Goal: Task Accomplishment & Management: Manage account settings

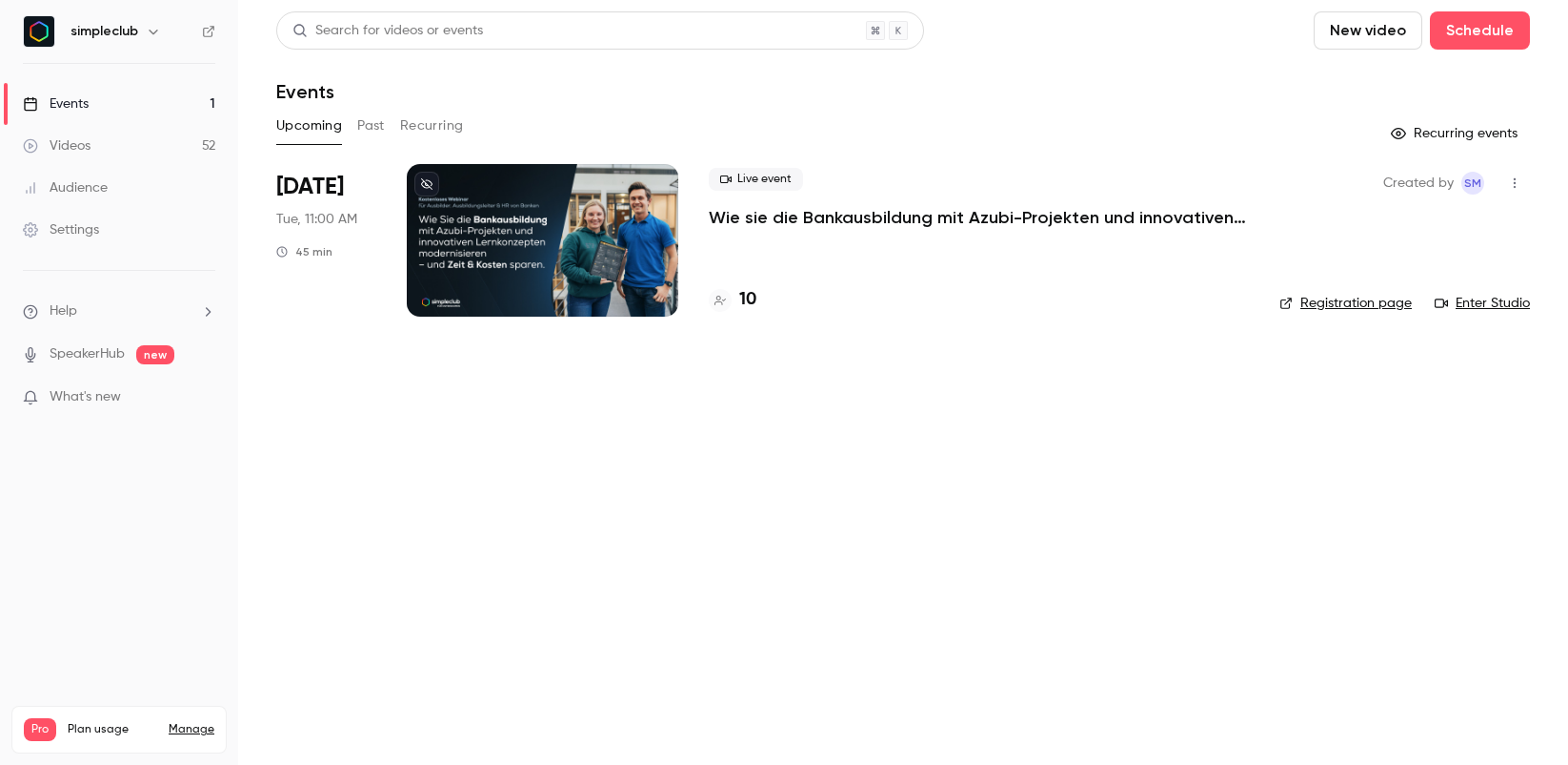
click at [760, 212] on p "Wie sie die Bankausbildung mit Azubi-Projekten und innovativen Lernkonzepten mo…" at bounding box center [979, 218] width 540 height 23
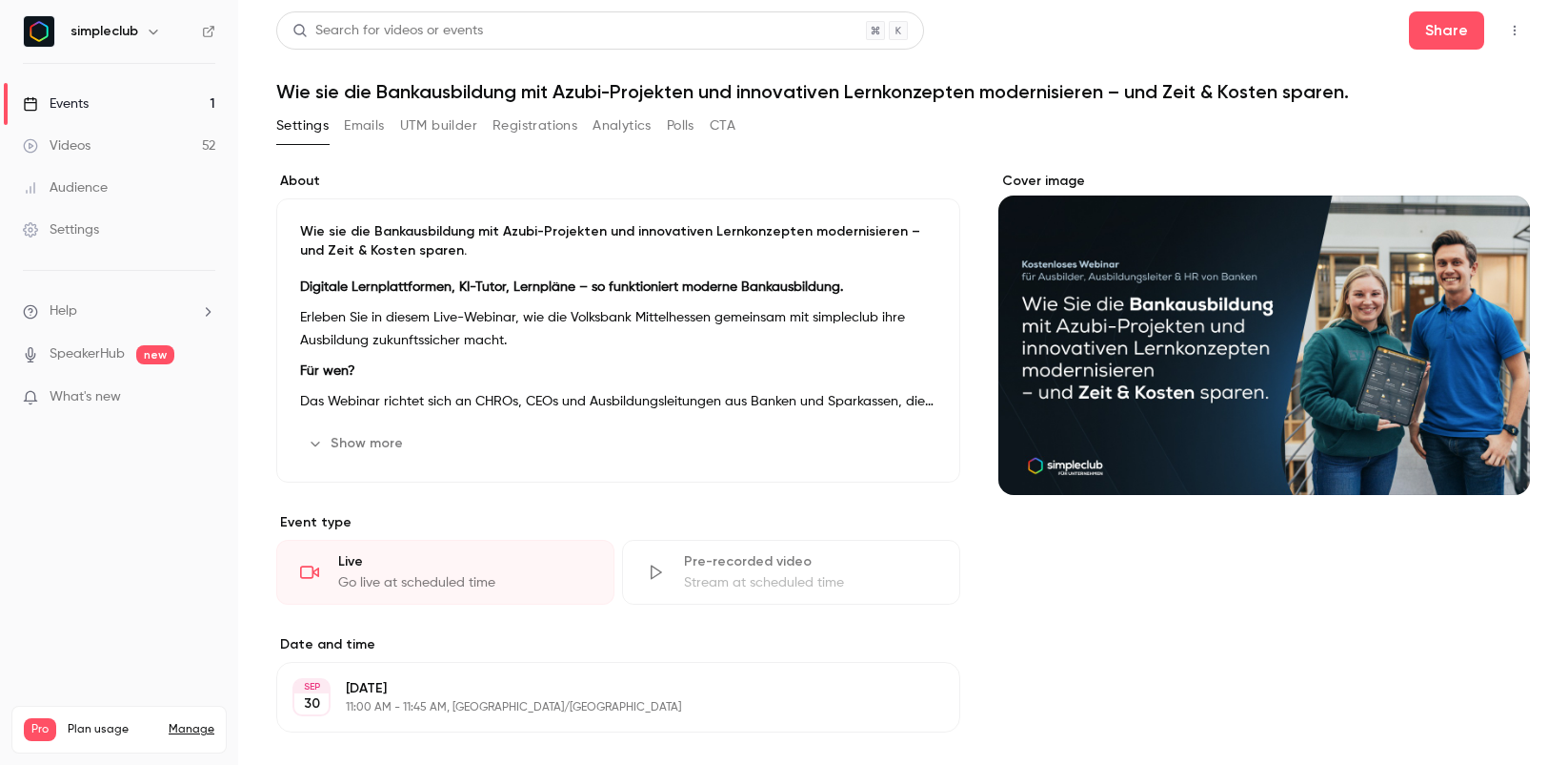
click at [363, 123] on button "Emails" at bounding box center [363, 126] width 40 height 31
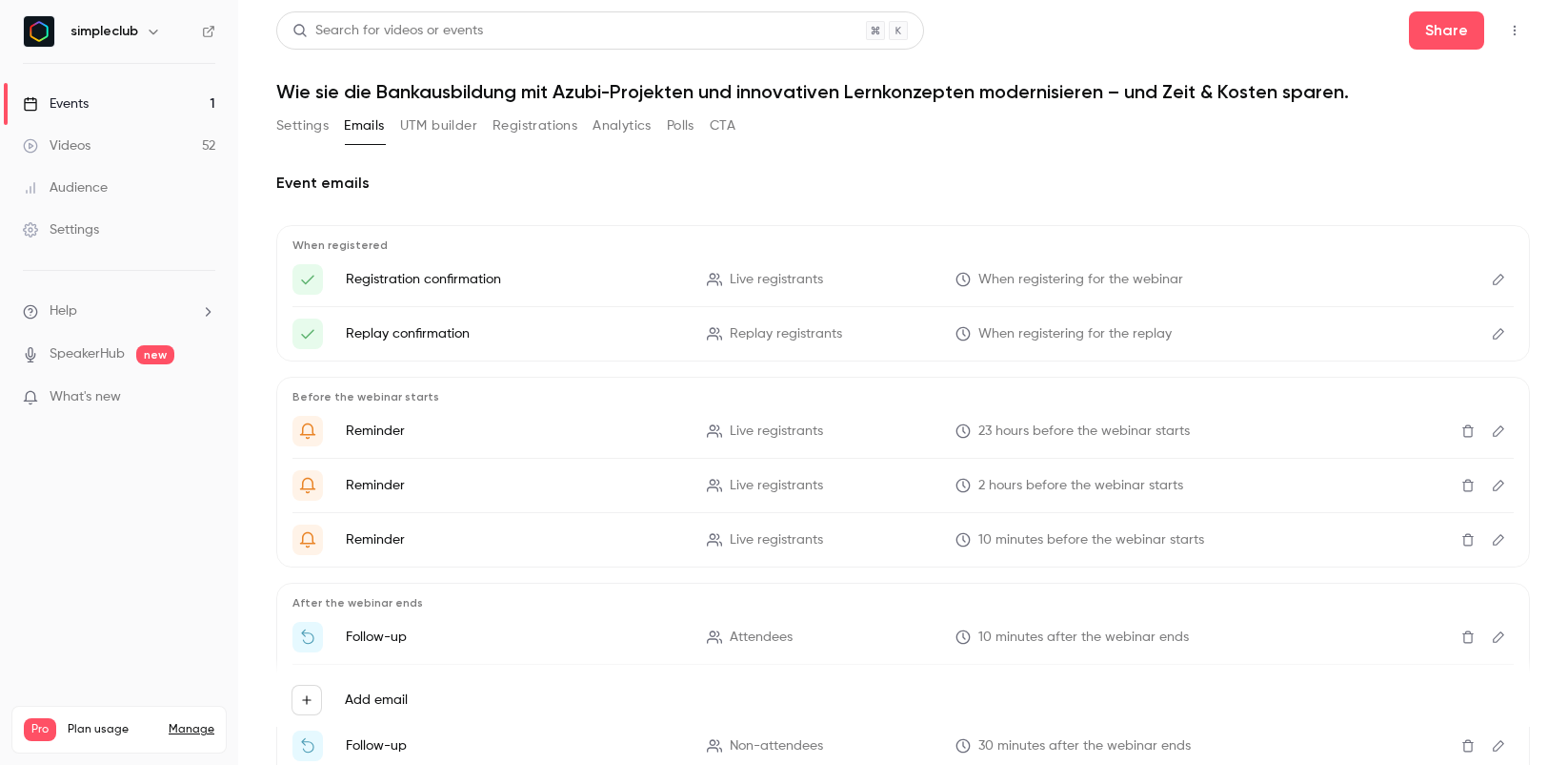
click at [532, 142] on div "Settings Emails UTM builder Registrations Analytics Polls CTA" at bounding box center [505, 129] width 460 height 38
click at [555, 117] on button "Registrations" at bounding box center [535, 126] width 85 height 31
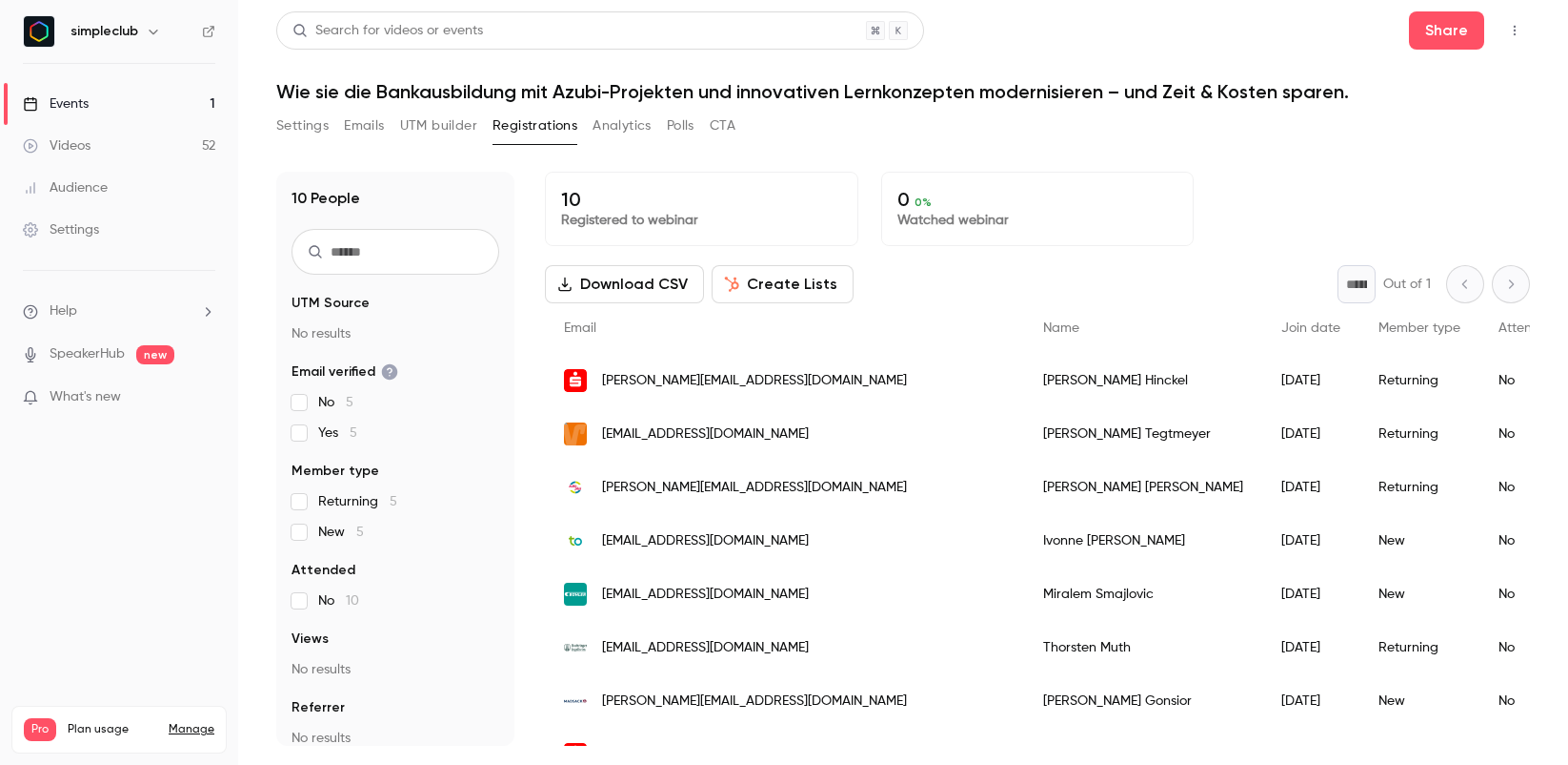
scroll to position [142, 0]
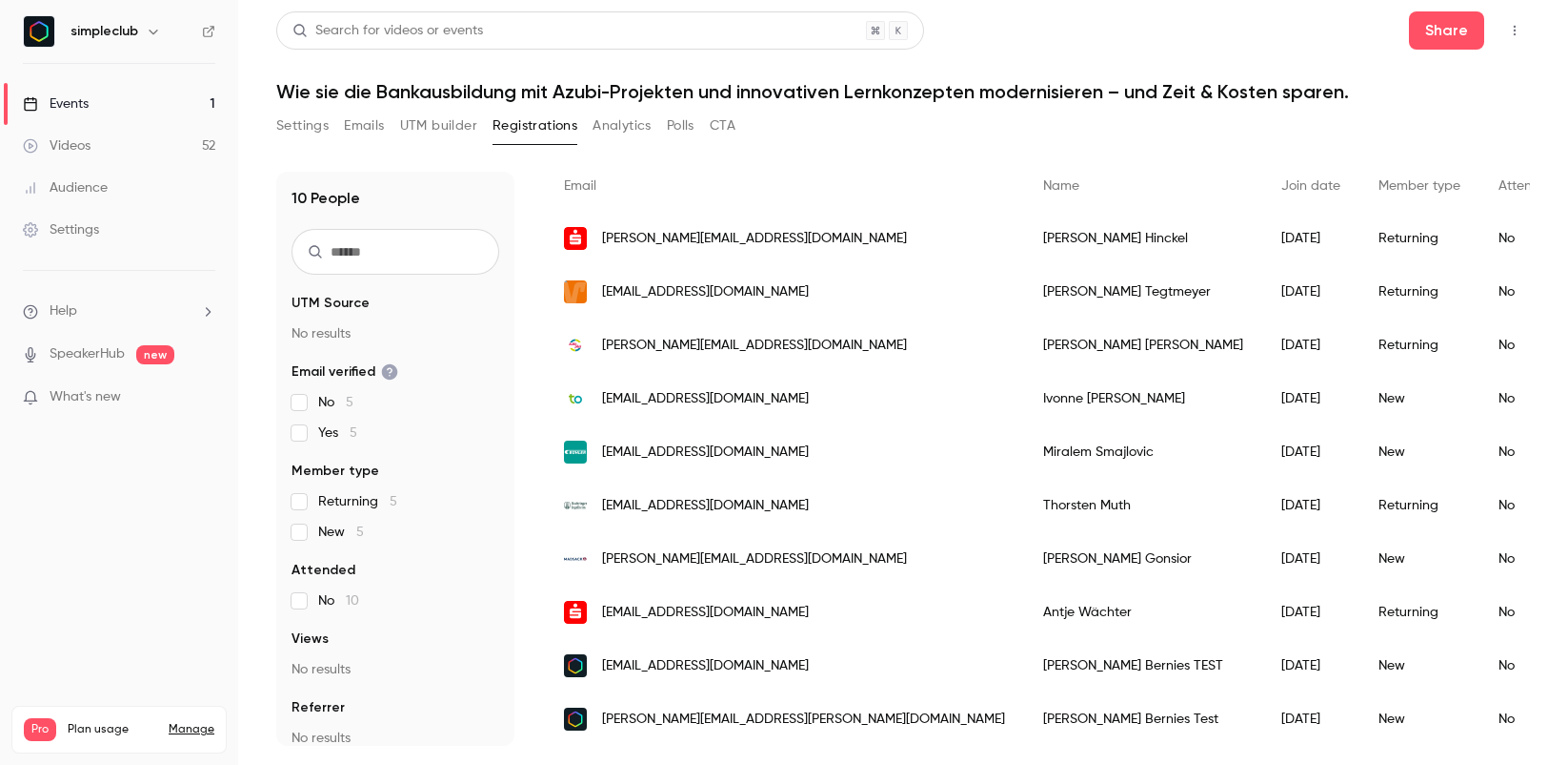
click at [820, 676] on div "[EMAIL_ADDRESS][DOMAIN_NAME]" at bounding box center [784, 665] width 479 height 53
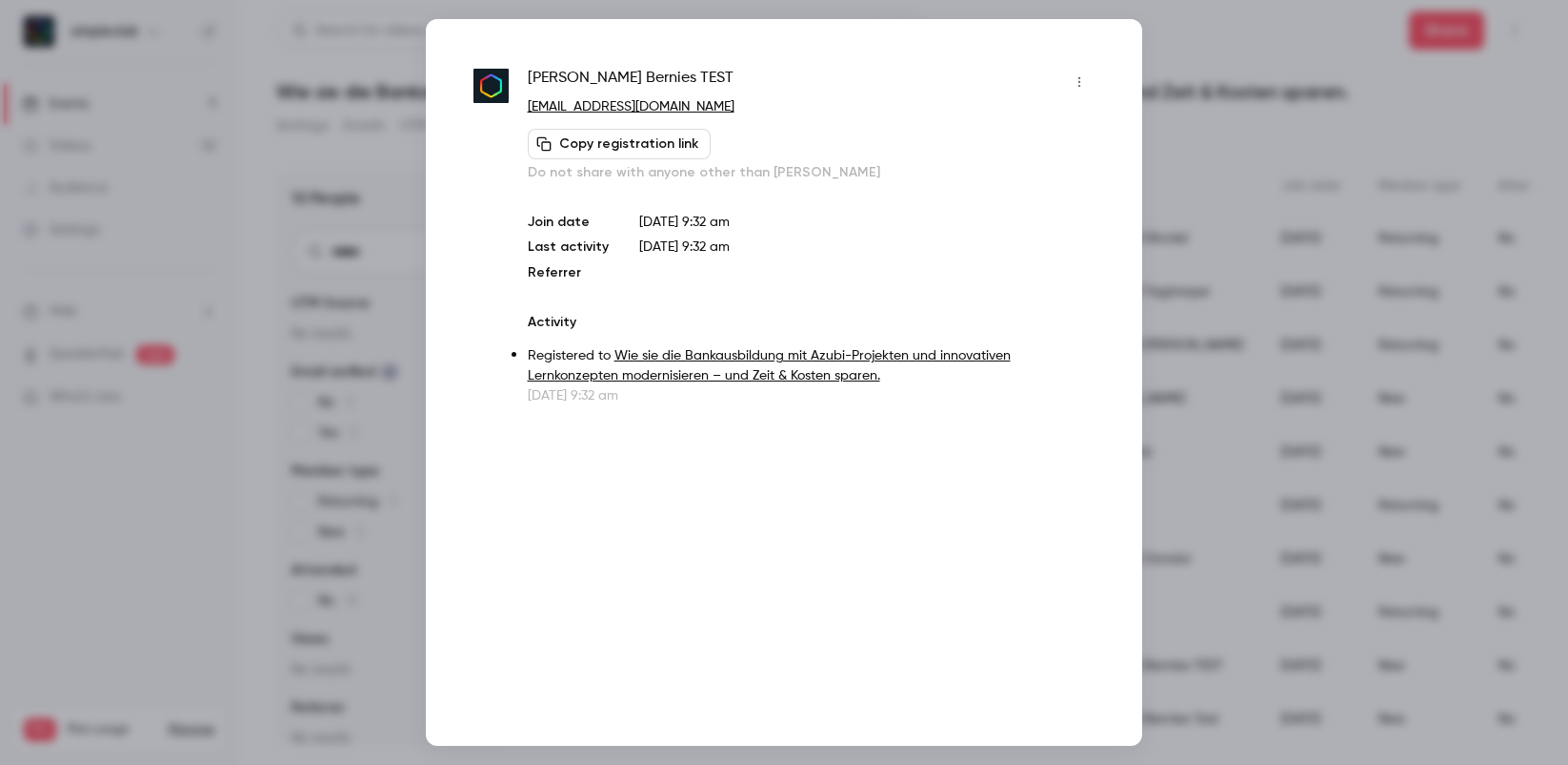
click at [1079, 87] on icon "button" at bounding box center [1080, 82] width 15 height 14
click at [995, 173] on div "Remove registration" at bounding box center [1007, 180] width 145 height 19
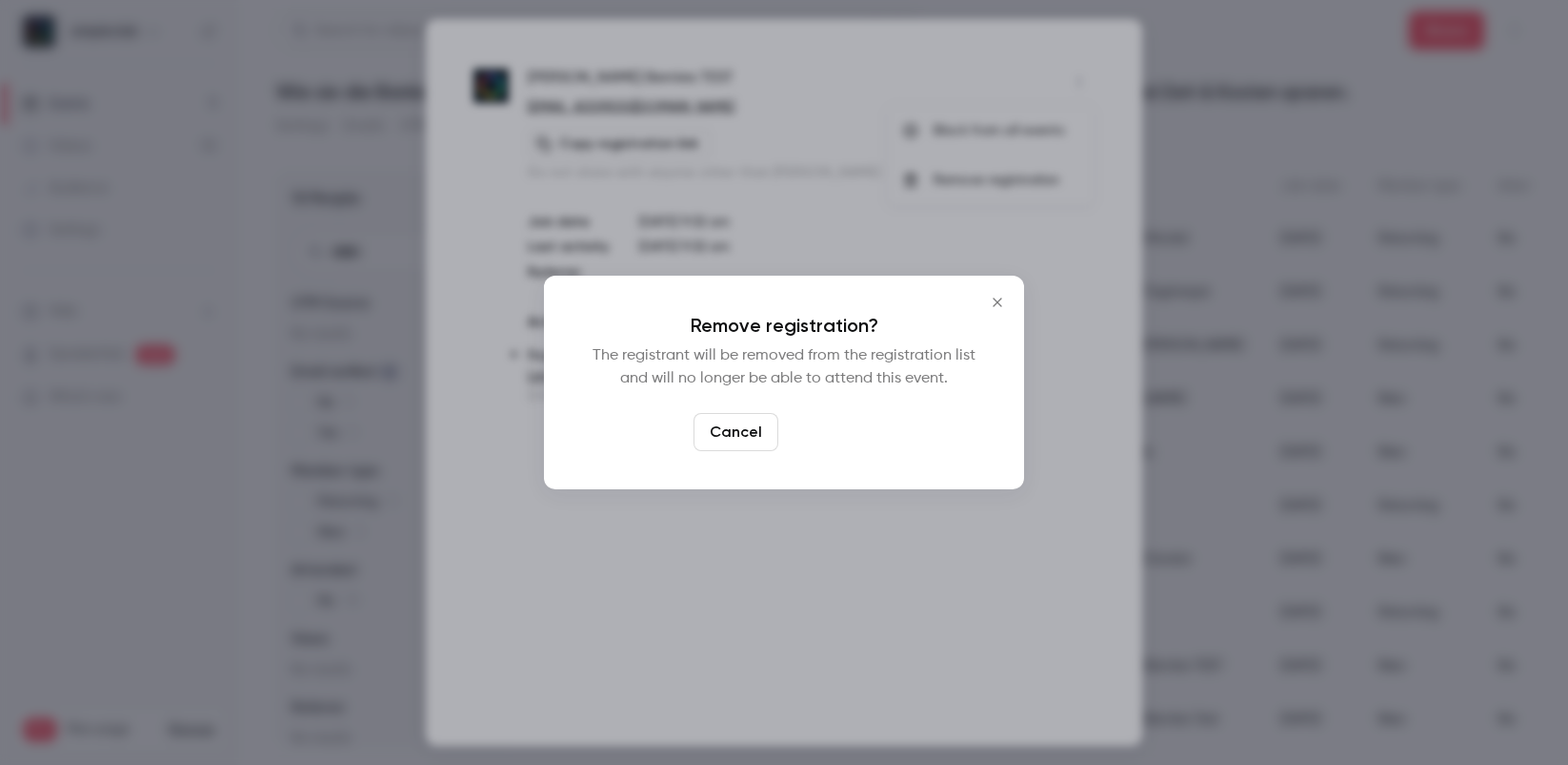
click at [830, 427] on button "Confirm" at bounding box center [830, 431] width 90 height 38
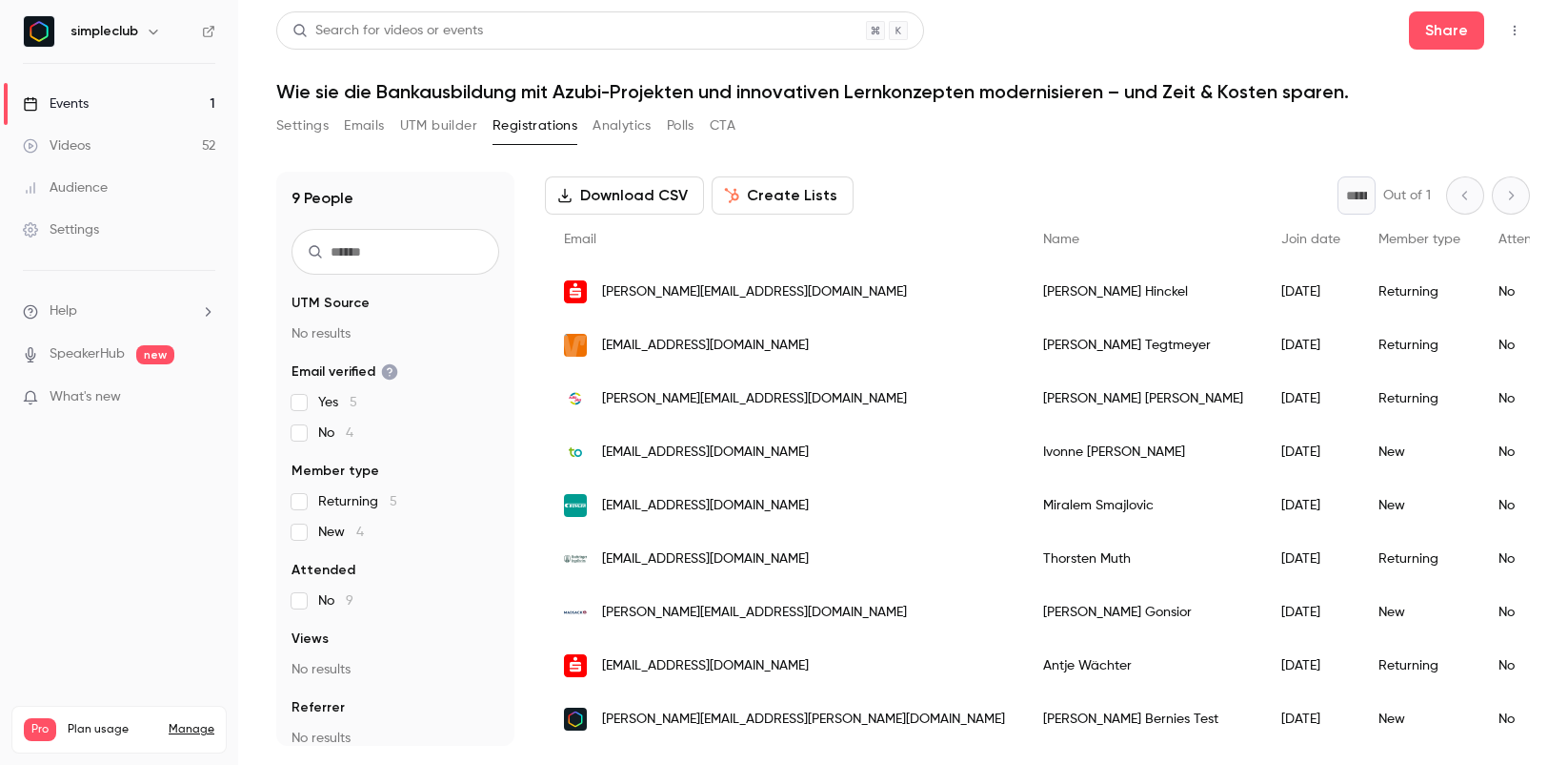
scroll to position [89, 0]
click at [317, 125] on button "Settings" at bounding box center [302, 126] width 52 height 31
